Goal: Contribute content: Contribute content

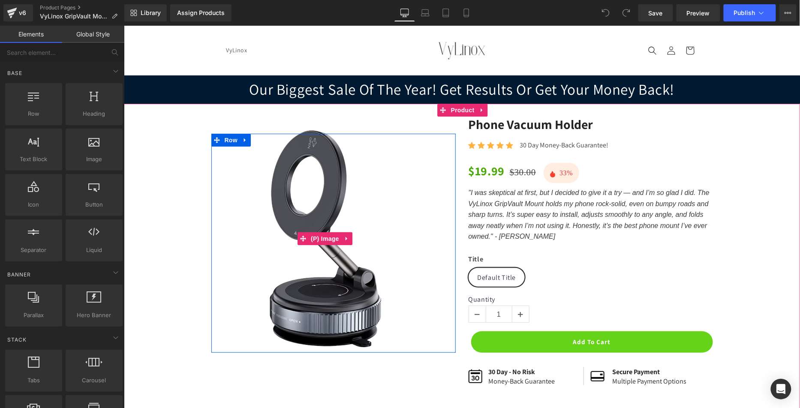
scroll to position [57, 0]
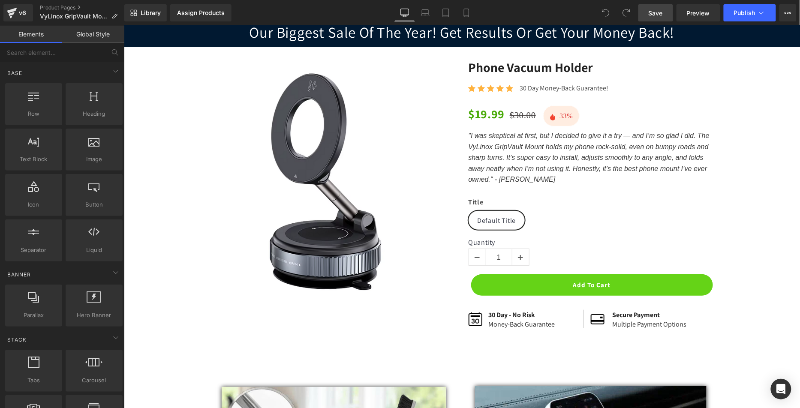
click at [658, 13] on span "Save" at bounding box center [655, 13] width 14 height 9
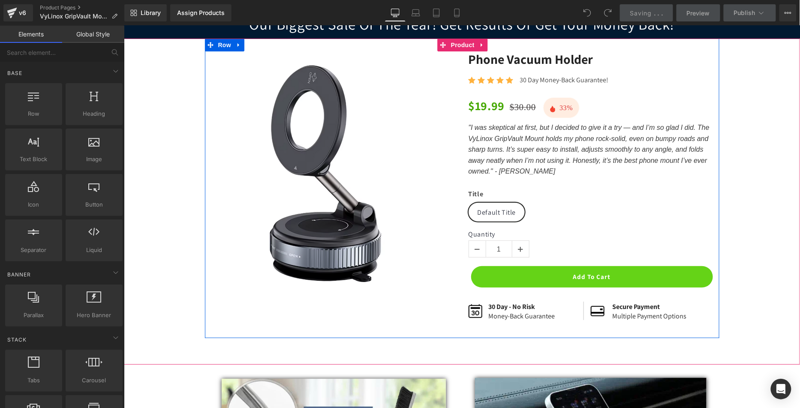
scroll to position [50, 0]
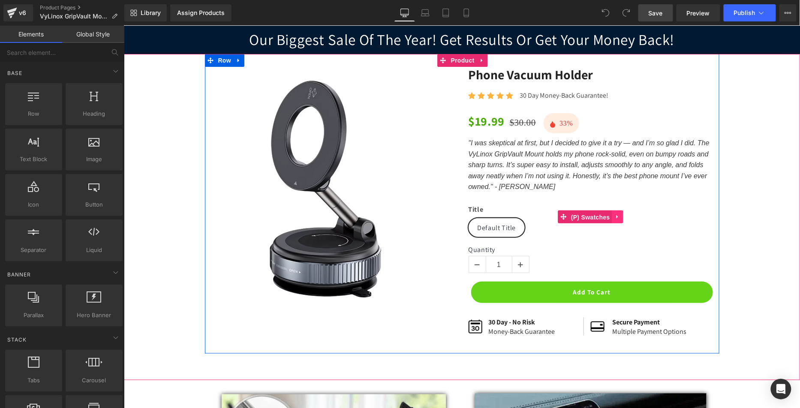
drag, startPoint x: 576, startPoint y: 216, endPoint x: 608, endPoint y: 217, distance: 31.7
click at [576, 216] on span "(P) Swatches" at bounding box center [589, 216] width 43 height 13
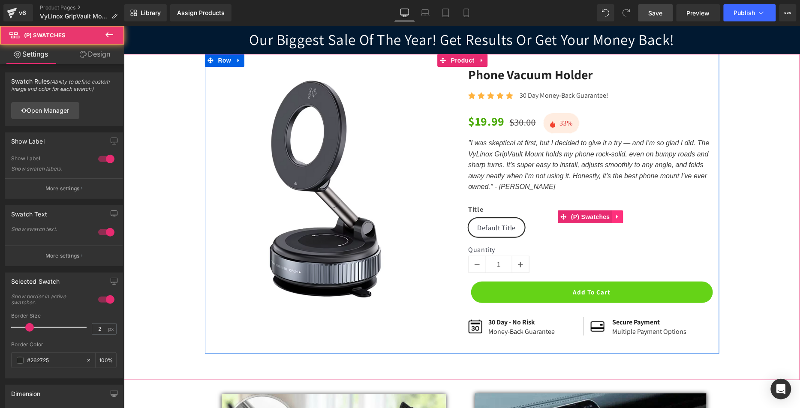
click at [616, 216] on icon at bounding box center [617, 217] width 2 height 4
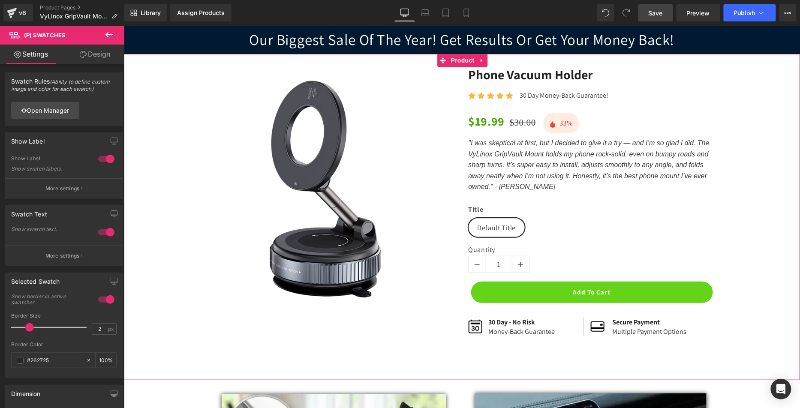
click at [157, 96] on div "Sale Off (P) Image Row Phone Vacuum Holder (P) Title Icon Icon Icon Icon Icon I…" at bounding box center [461, 209] width 667 height 287
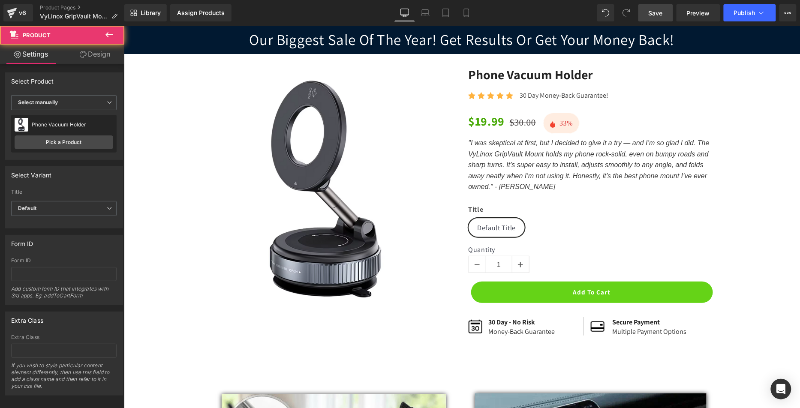
drag, startPoint x: 658, startPoint y: 9, endPoint x: 650, endPoint y: 20, distance: 13.1
click at [657, 9] on span "Save" at bounding box center [655, 13] width 14 height 9
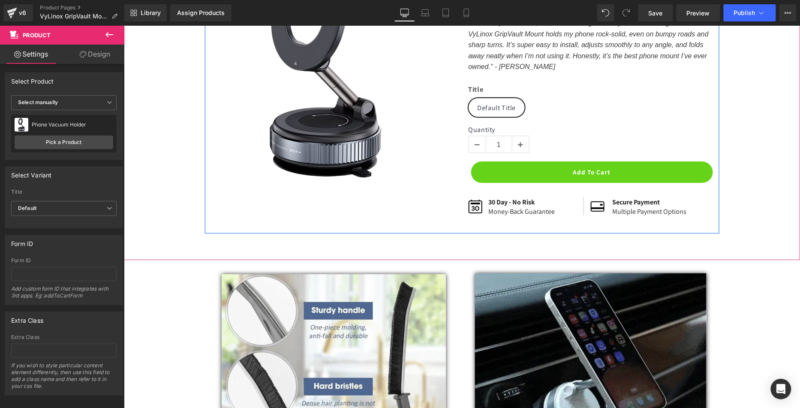
scroll to position [0, 0]
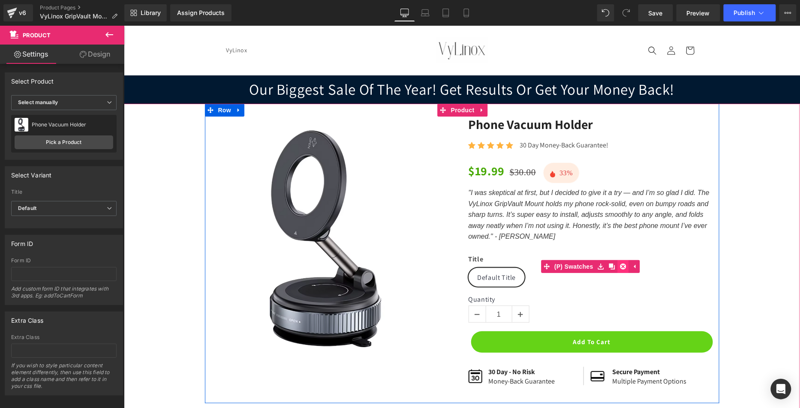
click at [620, 265] on icon at bounding box center [623, 266] width 6 height 6
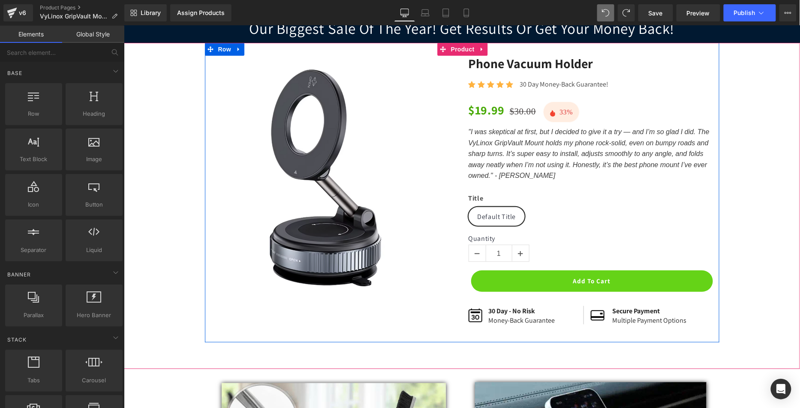
scroll to position [75, 0]
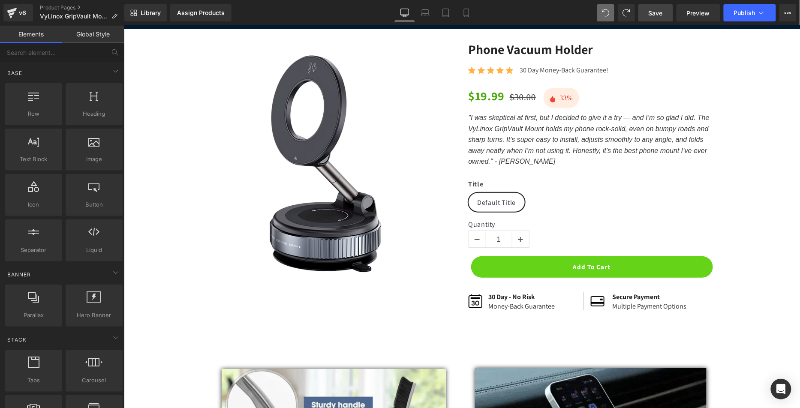
click at [657, 16] on span "Save" at bounding box center [655, 13] width 14 height 9
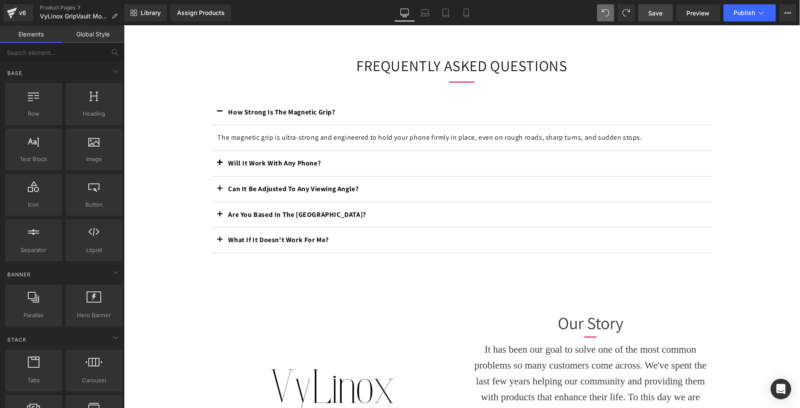
scroll to position [1173, 0]
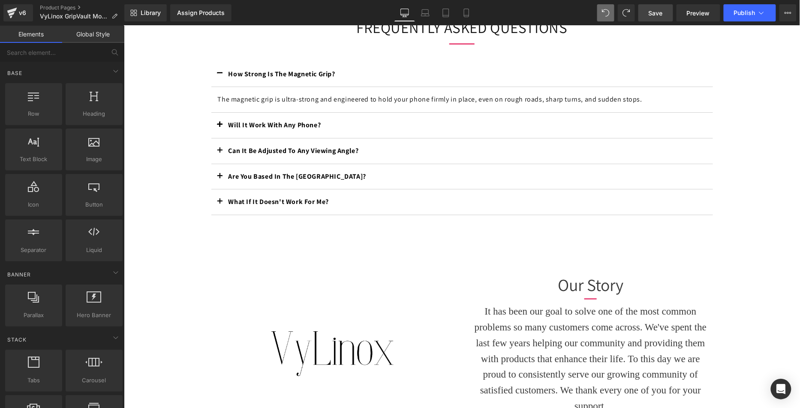
click at [268, 69] on b "How Strong Is The Magnetic Grip?" at bounding box center [281, 73] width 107 height 9
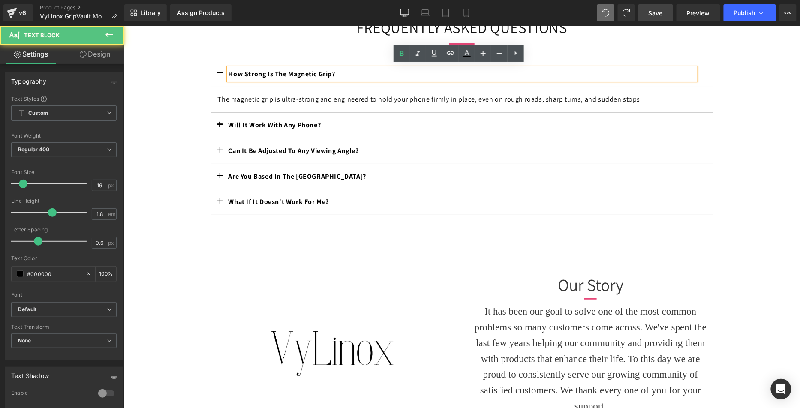
click at [337, 71] on p "How Strong Is The Magnetic Grip?" at bounding box center [461, 74] width 467 height 12
click at [330, 71] on b "How Strong Is The Magnetic Grip?" at bounding box center [281, 73] width 107 height 9
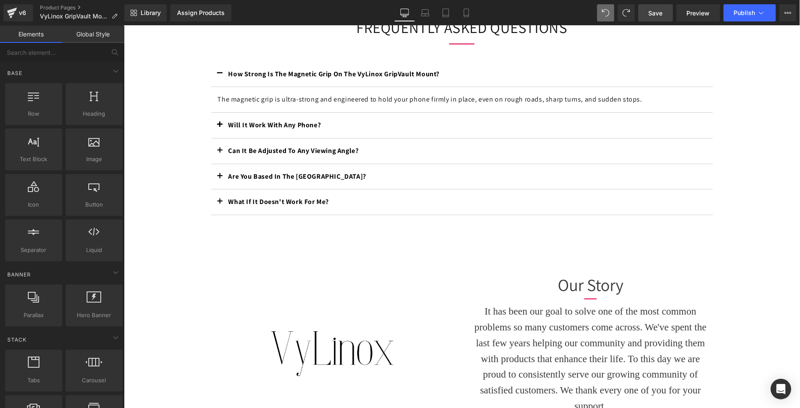
click at [641, 15] on link "Save" at bounding box center [655, 12] width 35 height 17
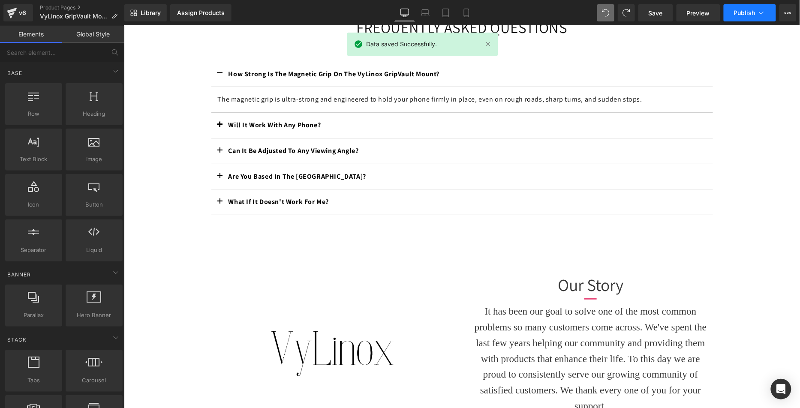
click at [738, 12] on span "Publish" at bounding box center [744, 12] width 21 height 7
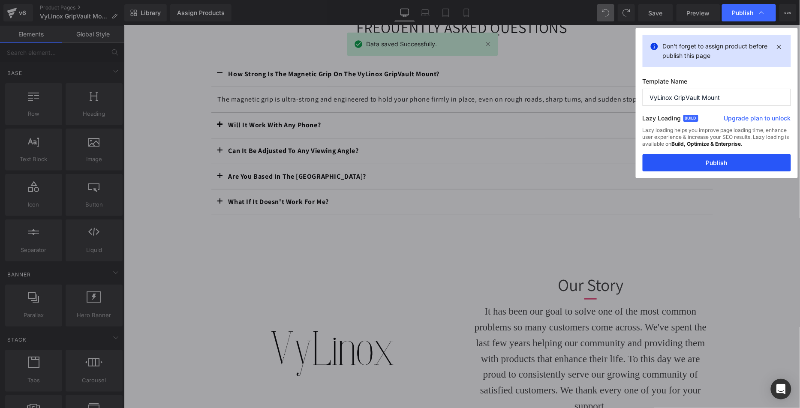
click at [709, 159] on button "Publish" at bounding box center [716, 162] width 148 height 17
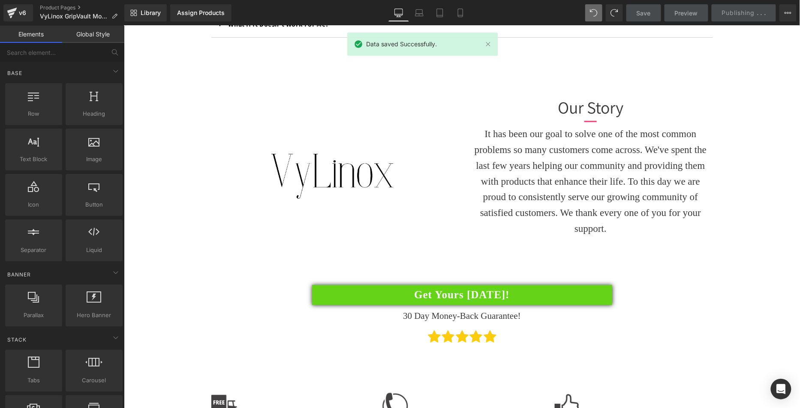
scroll to position [1356, 0]
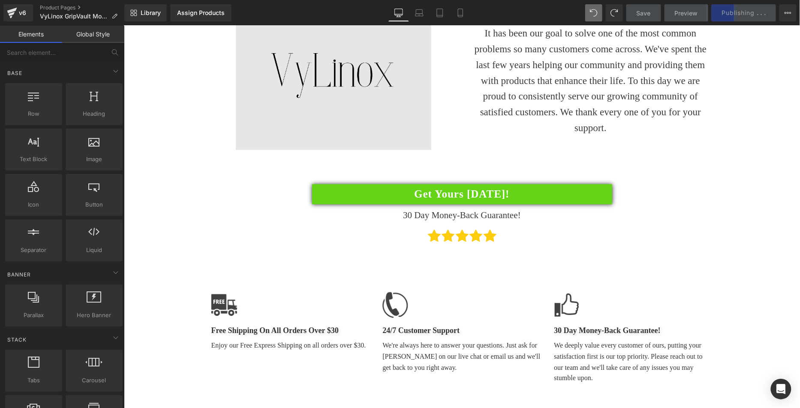
click at [235, 130] on img at bounding box center [332, 69] width 195 height 159
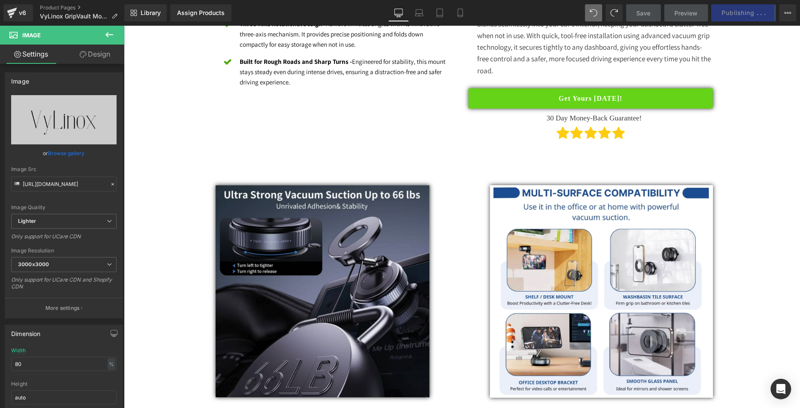
scroll to position [0, 0]
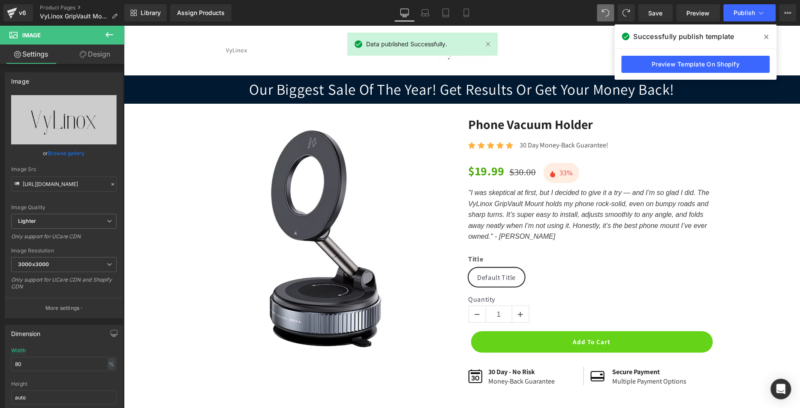
click at [765, 39] on icon at bounding box center [766, 37] width 4 height 4
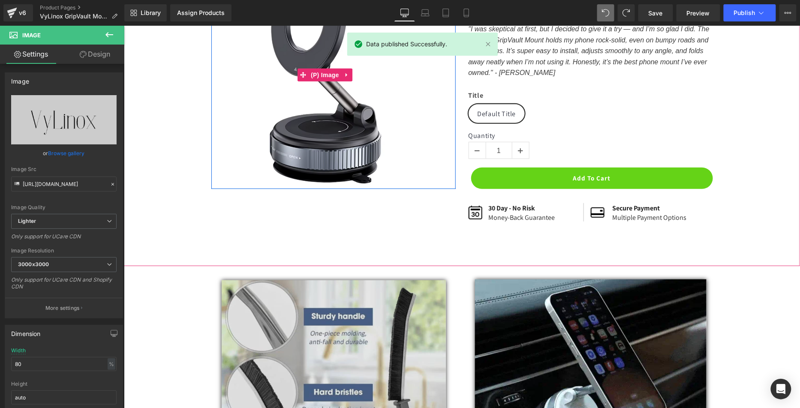
scroll to position [410, 0]
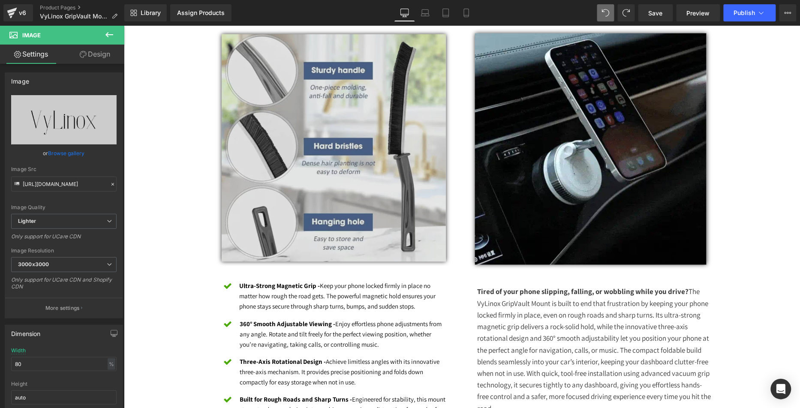
click at [362, 113] on img at bounding box center [333, 148] width 224 height 228
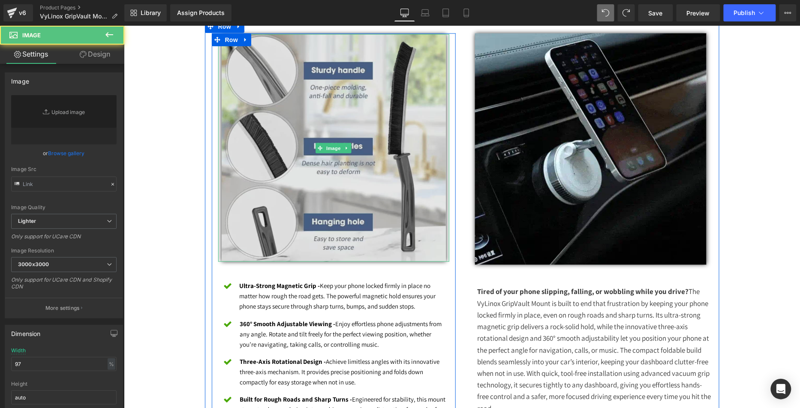
type input "[URL][DOMAIN_NAME]"
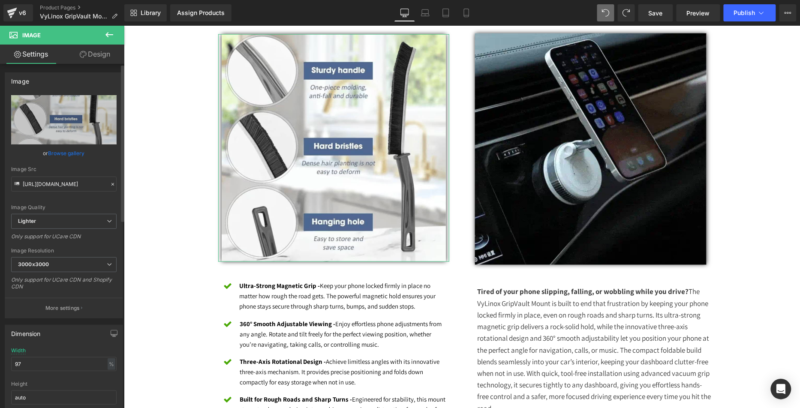
click at [69, 152] on link "Browse gallery" at bounding box center [66, 153] width 36 height 15
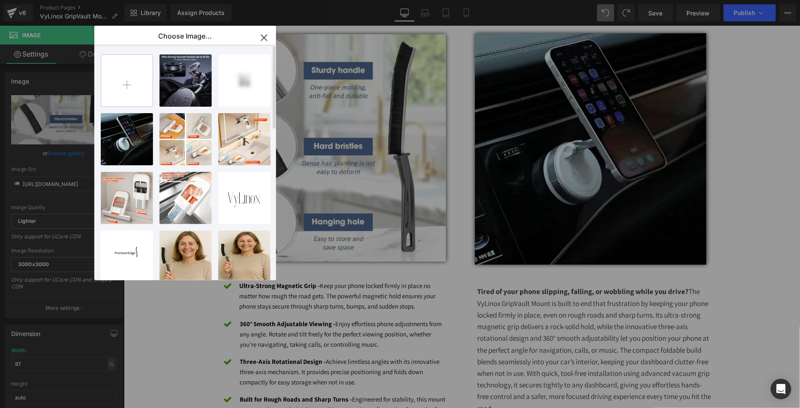
click at [133, 82] on input "file" at bounding box center [126, 80] width 51 height 51
type input "C:\fakepath\Screen Shot [DATE] 8.32.00 AM.png"
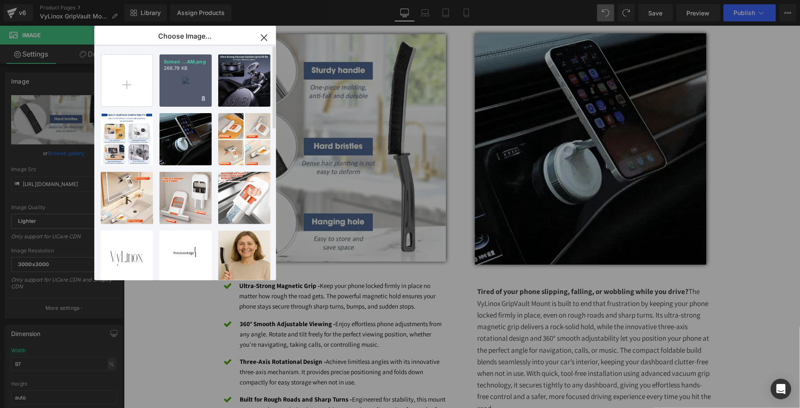
drag, startPoint x: 188, startPoint y: 80, endPoint x: 65, endPoint y: 54, distance: 126.0
click at [188, 80] on div "Screen ...AM.png 266.79 KB" at bounding box center [185, 80] width 52 height 52
type input "[URL][DOMAIN_NAME]"
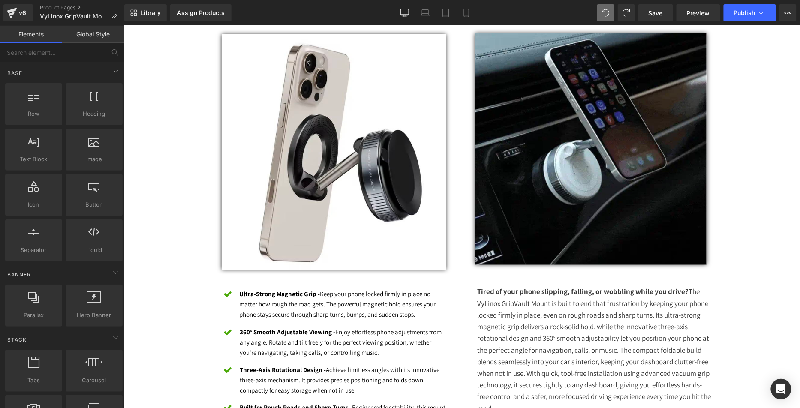
scroll to position [372, 0]
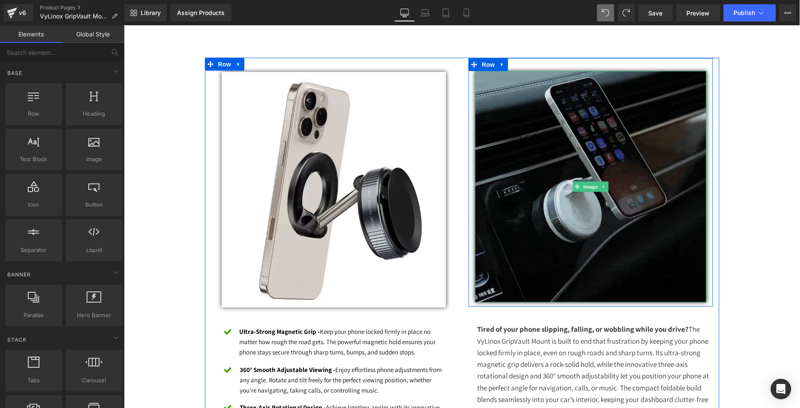
click at [556, 151] on img at bounding box center [589, 186] width 231 height 231
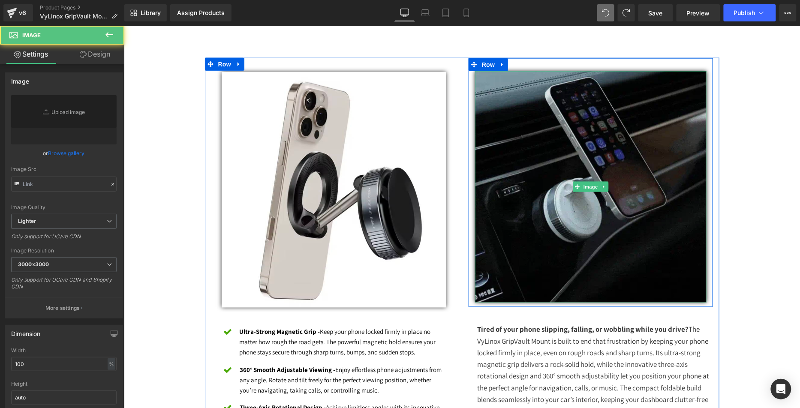
type input "[URL][DOMAIN_NAME]"
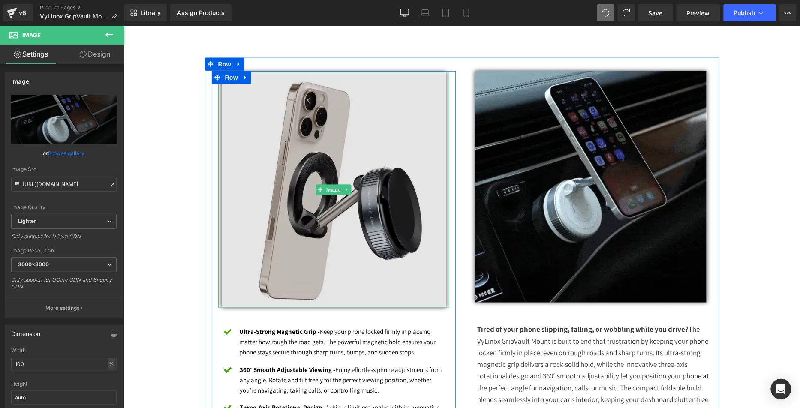
click at [294, 229] on img at bounding box center [333, 190] width 224 height 236
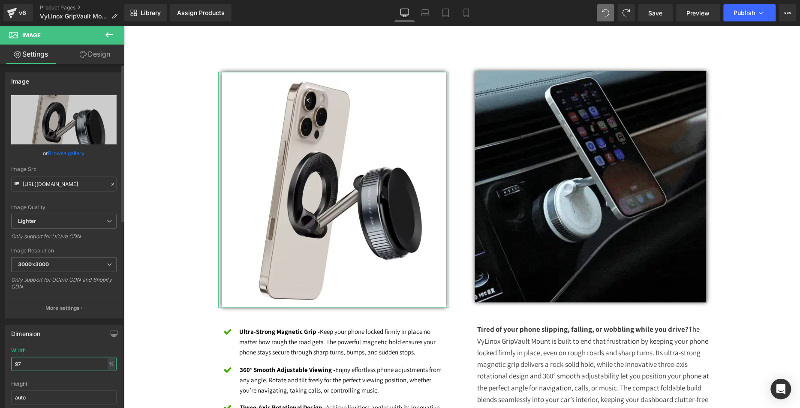
drag, startPoint x: 38, startPoint y: 363, endPoint x: 0, endPoint y: 347, distance: 41.1
click at [0, 347] on div "Dimension 97% Width 97 % % px auto Height auto 0 Circle Image" at bounding box center [64, 375] width 128 height 115
type input "100"
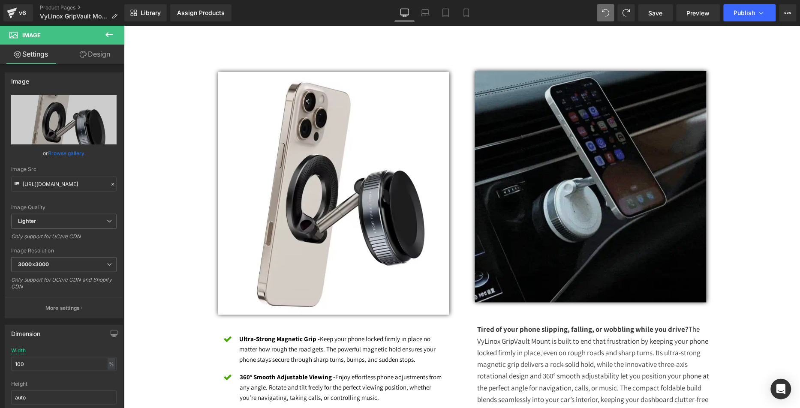
click at [549, 223] on img at bounding box center [589, 186] width 231 height 231
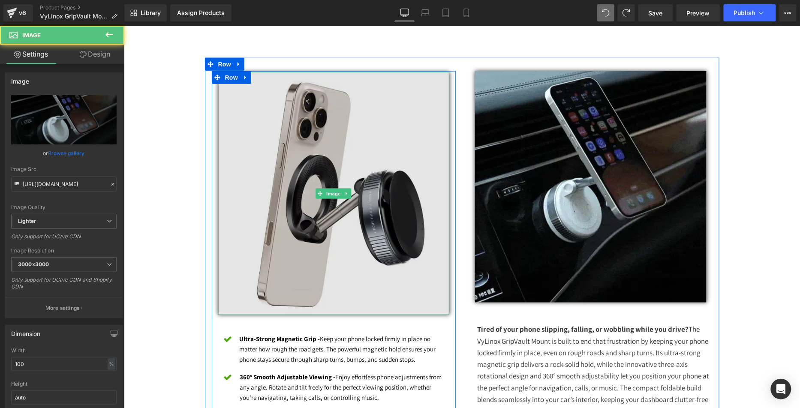
click at [277, 211] on img at bounding box center [333, 193] width 231 height 243
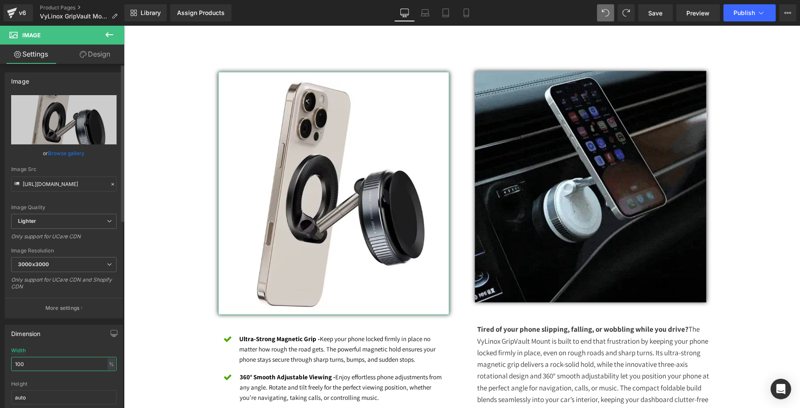
drag, startPoint x: 0, startPoint y: 356, endPoint x: 0, endPoint y: 350, distance: 6.0
click at [0, 350] on div "Dimension 100% Width 100 % % px auto Height auto 0 Circle Image" at bounding box center [64, 375] width 128 height 115
type input "92"
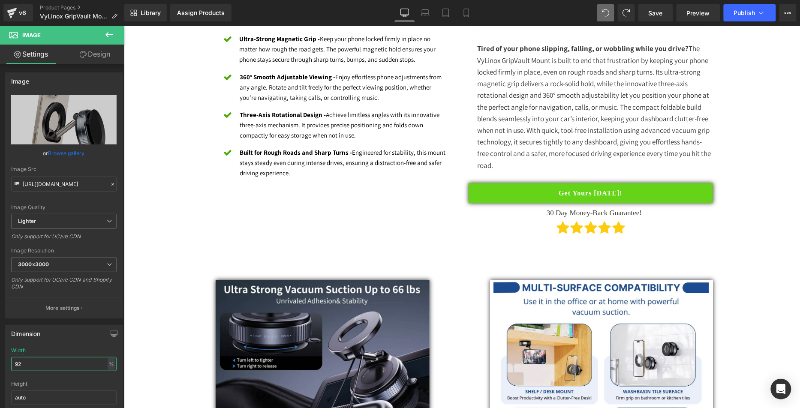
scroll to position [860, 0]
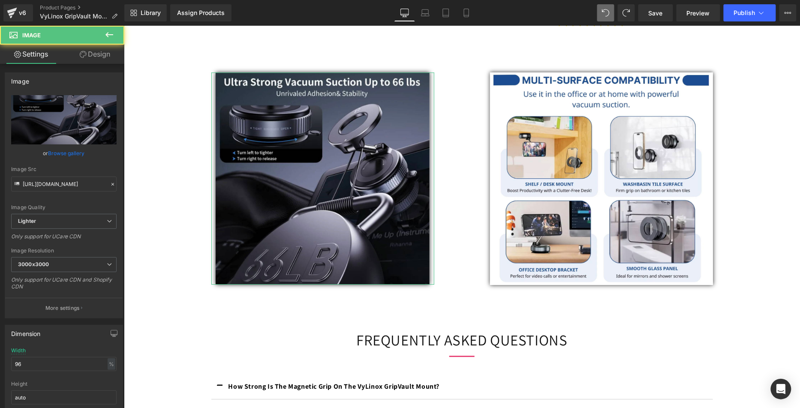
click at [76, 153] on link "Browse gallery" at bounding box center [66, 153] width 36 height 15
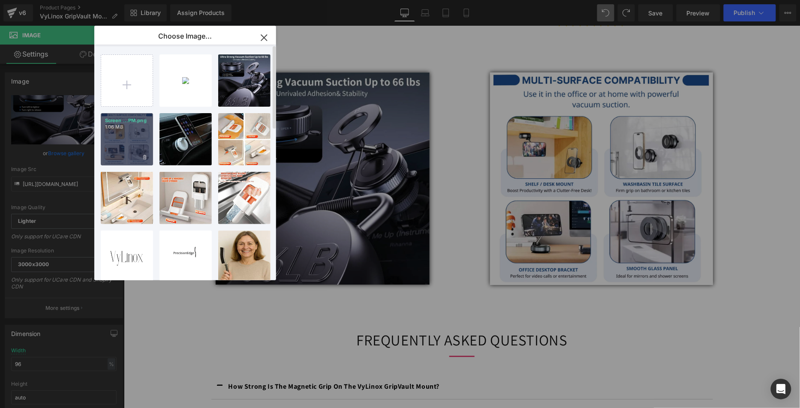
click at [136, 146] on div "Screen ...PM.png 1.06 MB" at bounding box center [127, 139] width 52 height 52
type input "[URL][DOMAIN_NAME]"
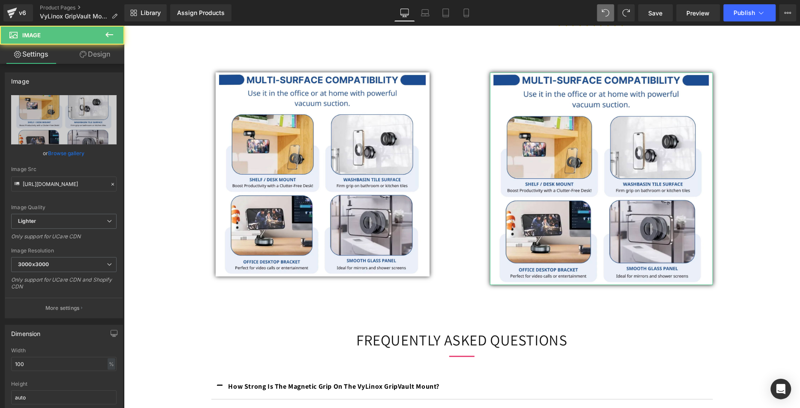
click at [75, 155] on link "Browse gallery" at bounding box center [66, 153] width 36 height 15
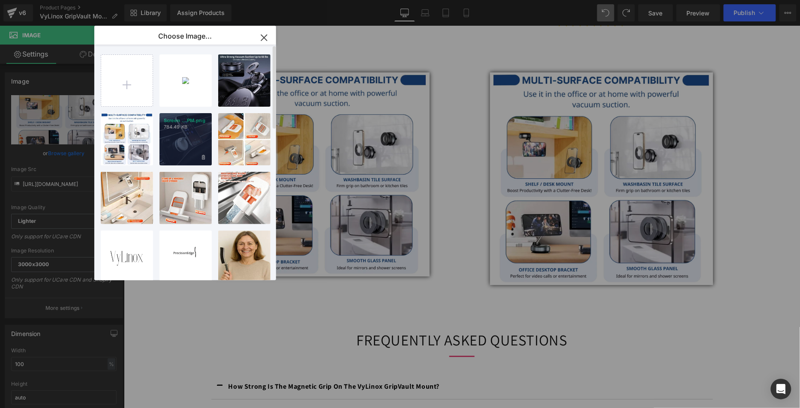
click at [190, 127] on p "784.49 KB" at bounding box center [186, 127] width 44 height 6
type input "[URL][DOMAIN_NAME]"
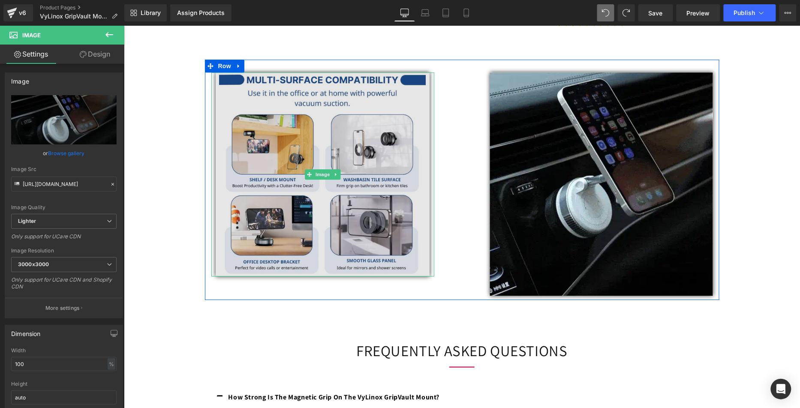
click at [358, 153] on img at bounding box center [322, 174] width 214 height 204
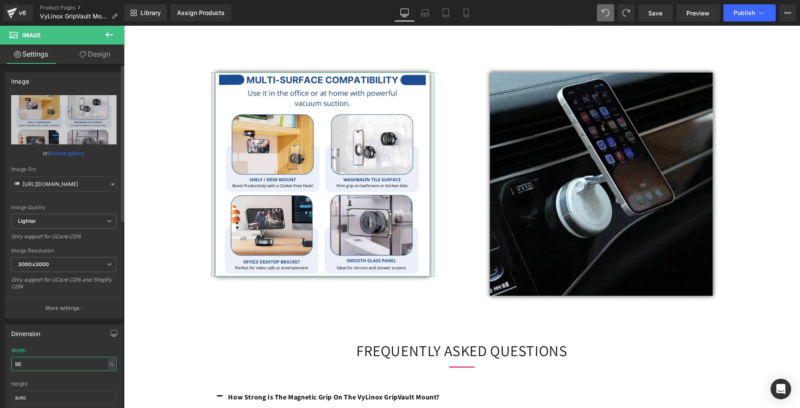
drag, startPoint x: 0, startPoint y: 357, endPoint x: 0, endPoint y: 345, distance: 11.1
click at [0, 347] on div "Dimension 96% Width 96 % % px auto Height auto 0 Circle Image" at bounding box center [64, 375] width 128 height 115
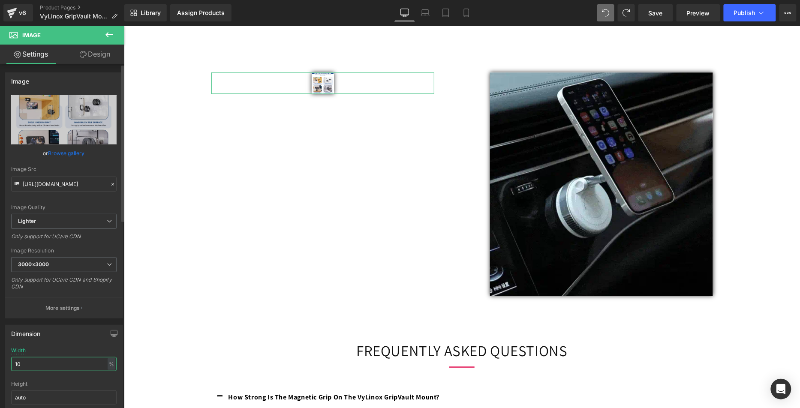
type input "100"
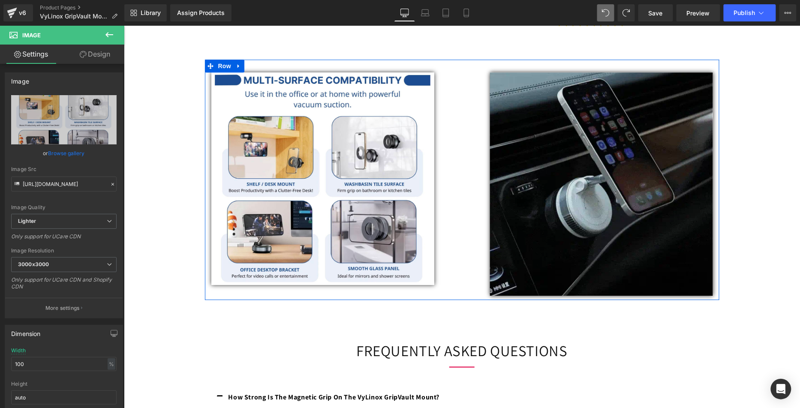
click at [600, 195] on img at bounding box center [600, 183] width 223 height 223
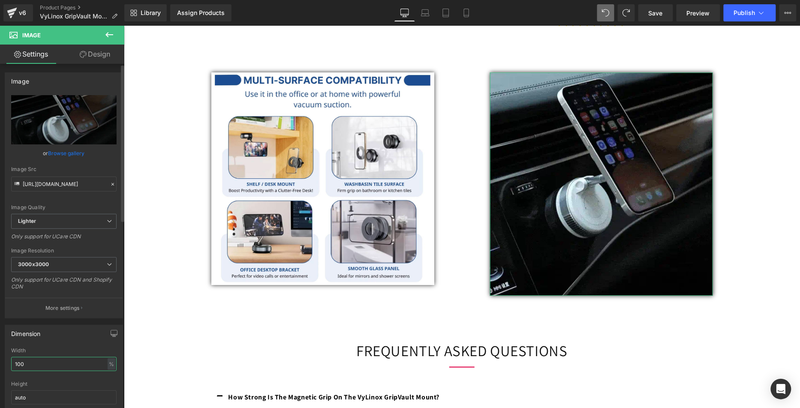
click at [41, 363] on input "100" at bounding box center [63, 364] width 105 height 14
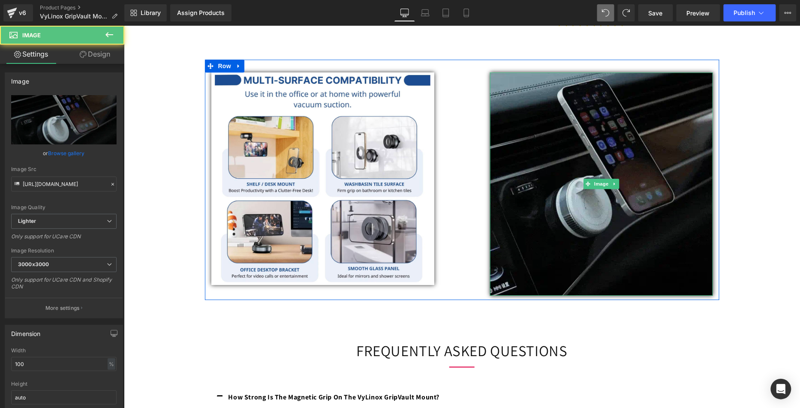
click at [594, 228] on img at bounding box center [600, 183] width 223 height 223
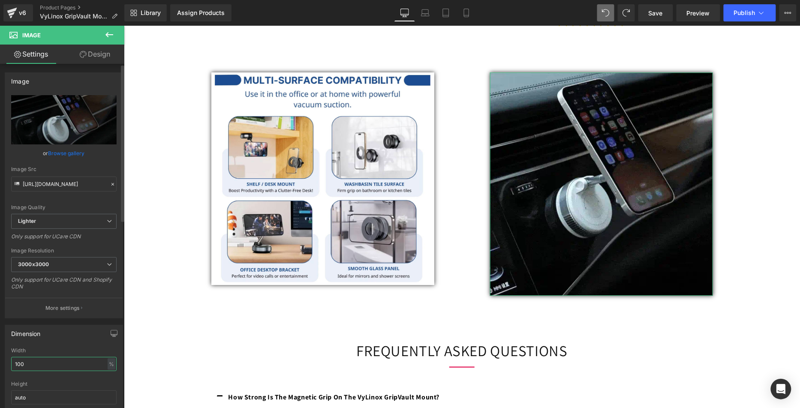
drag, startPoint x: 60, startPoint y: 362, endPoint x: 4, endPoint y: 337, distance: 61.8
click at [4, 337] on div "Dimension 100% Width 100 % % px auto Height auto 0 Circle Image" at bounding box center [64, 375] width 128 height 115
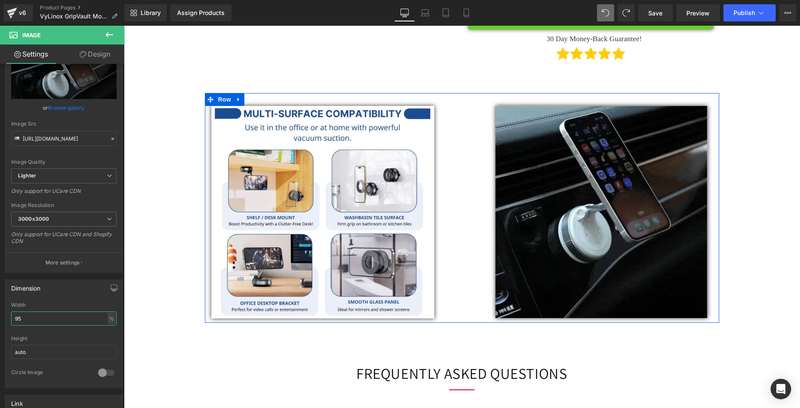
scroll to position [821, 0]
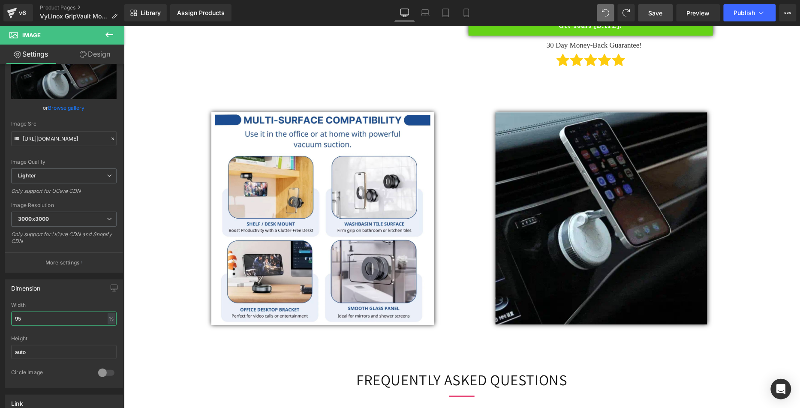
type input "95"
click at [656, 10] on span "Save" at bounding box center [655, 13] width 14 height 9
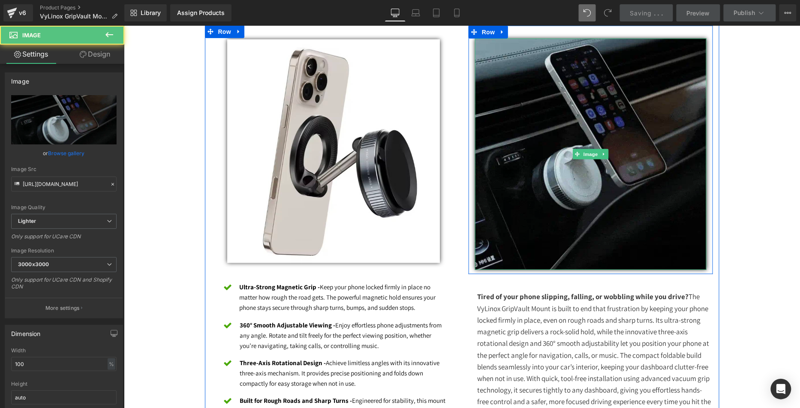
scroll to position [399, 0]
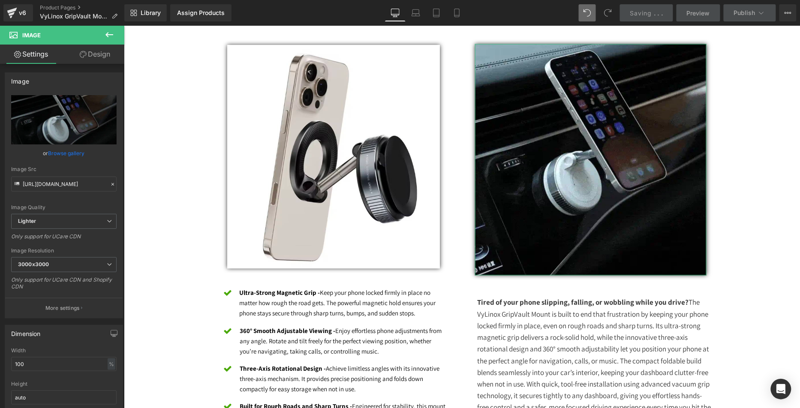
click at [62, 158] on link "Browse gallery" at bounding box center [66, 153] width 36 height 15
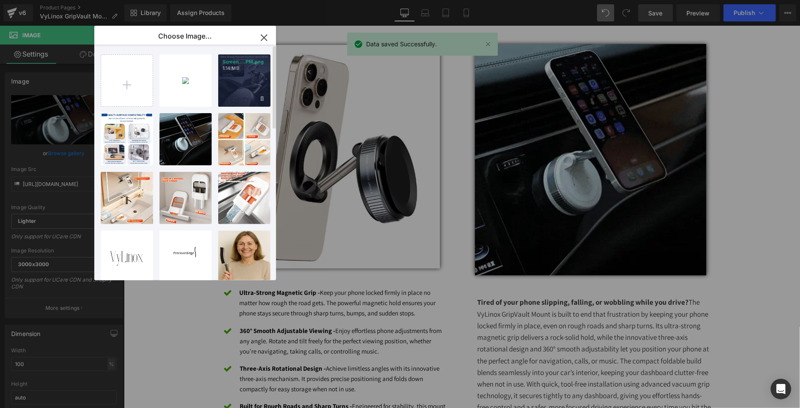
click at [243, 91] on div "Screen ...PM.png 1.14 MB" at bounding box center [244, 80] width 52 height 52
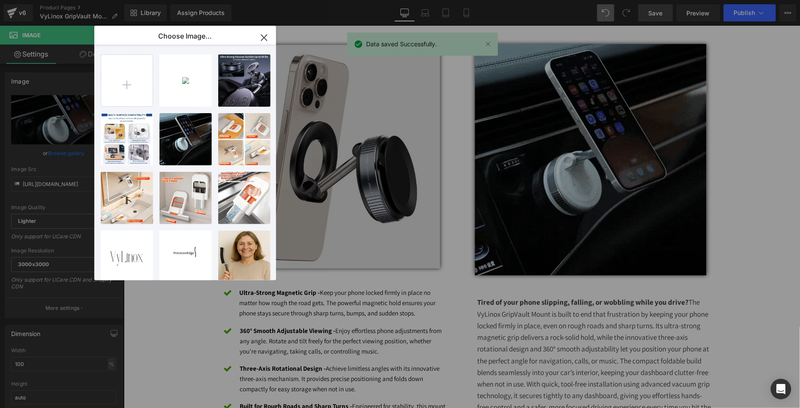
type input "[URL][DOMAIN_NAME]"
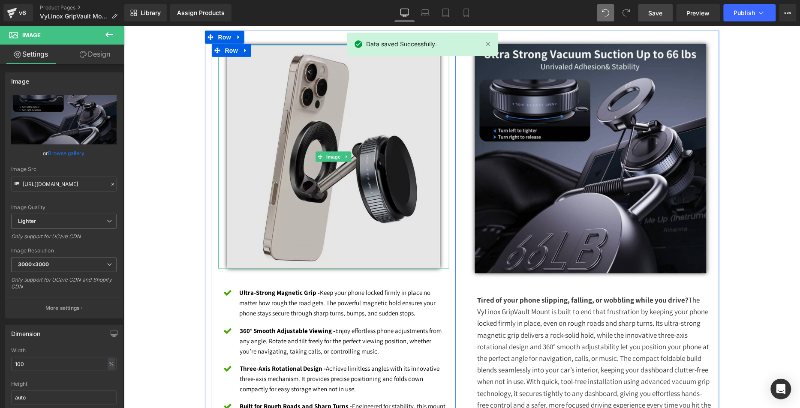
click at [317, 141] on img at bounding box center [333, 157] width 213 height 224
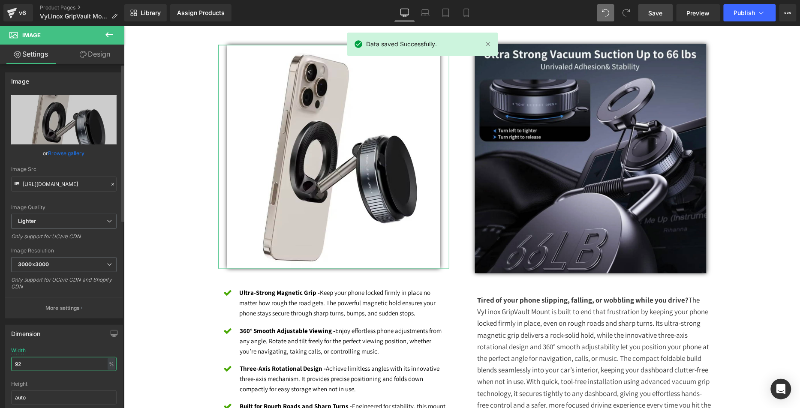
click at [0, 354] on div "Dimension 92% Width 92 % % px auto Height auto 0 Circle Image" at bounding box center [64, 375] width 128 height 115
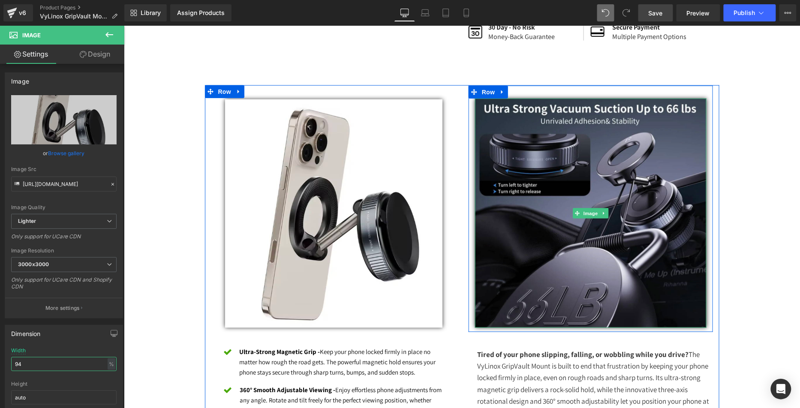
scroll to position [341, 0]
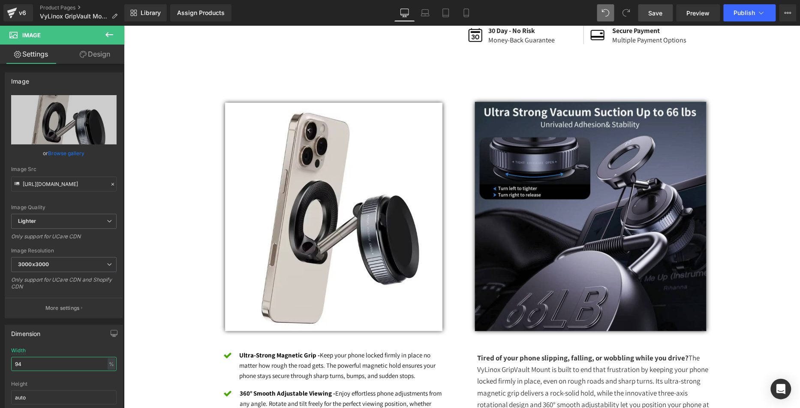
type input "94"
click at [644, 12] on link "Save" at bounding box center [655, 12] width 35 height 17
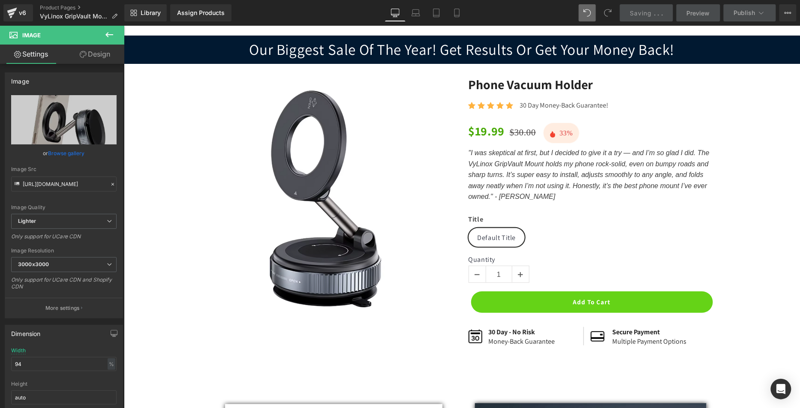
scroll to position [36, 0]
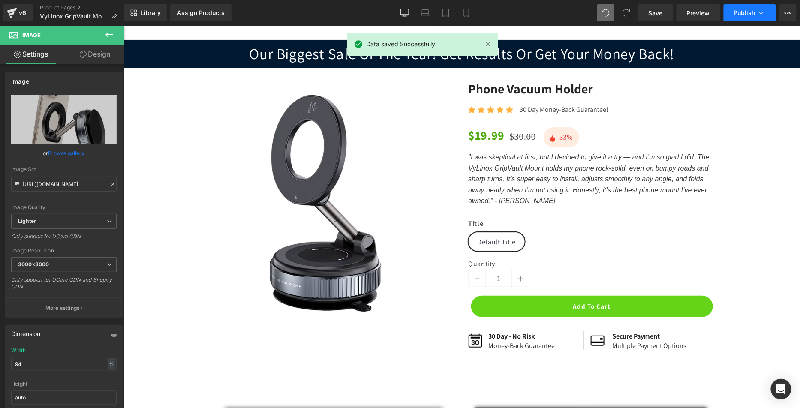
click at [738, 18] on button "Publish" at bounding box center [749, 12] width 52 height 17
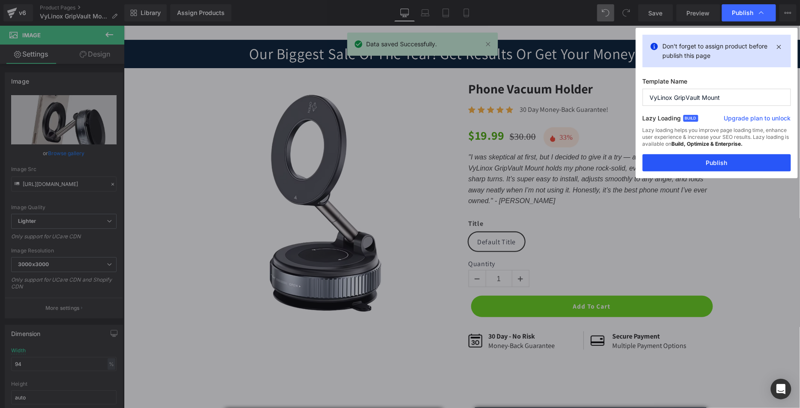
click at [709, 159] on button "Publish" at bounding box center [716, 162] width 148 height 17
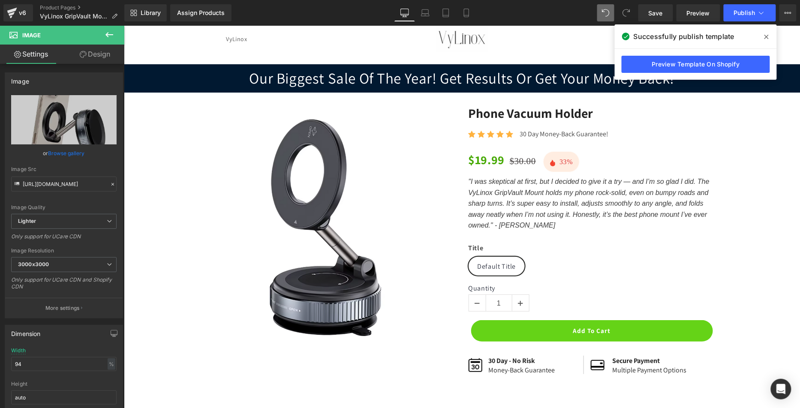
scroll to position [0, 0]
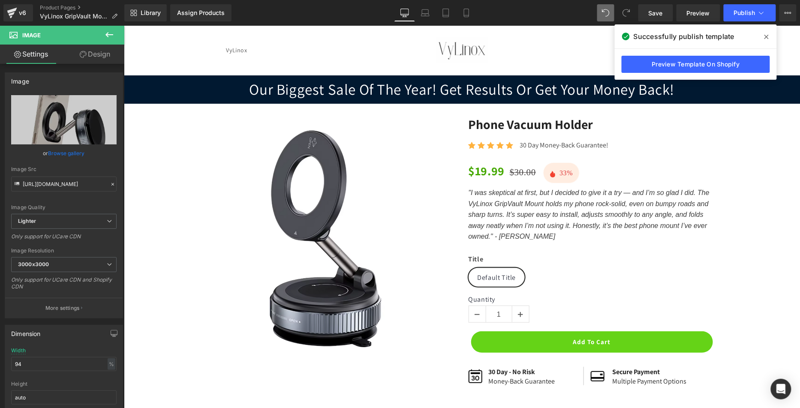
click at [767, 37] on icon at bounding box center [766, 37] width 4 height 4
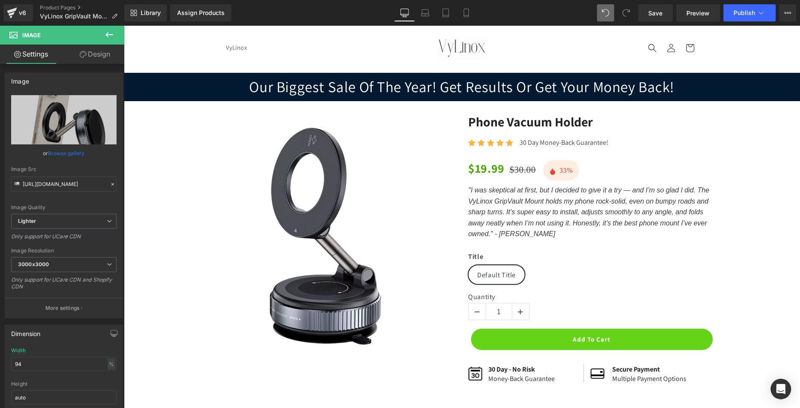
scroll to position [19, 0]
